Goal: Navigation & Orientation: Find specific page/section

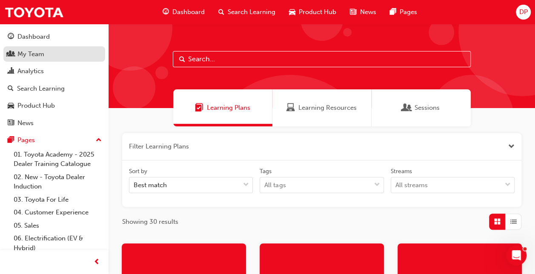
click at [42, 56] on div "My Team" at bounding box center [30, 54] width 27 height 10
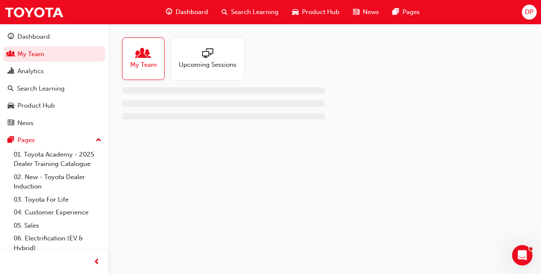
click at [213, 54] on div at bounding box center [208, 54] width 58 height 12
